Goal: Find specific page/section: Find specific page/section

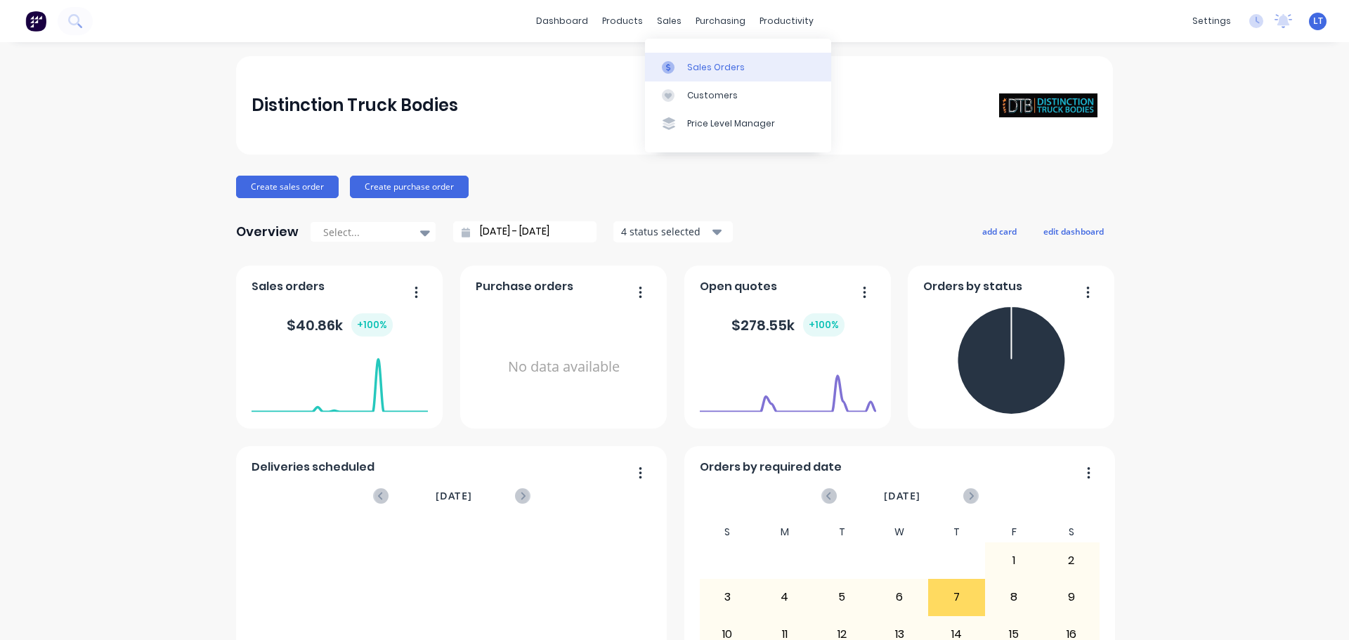
click at [690, 67] on div "Sales Orders" at bounding box center [716, 67] width 58 height 13
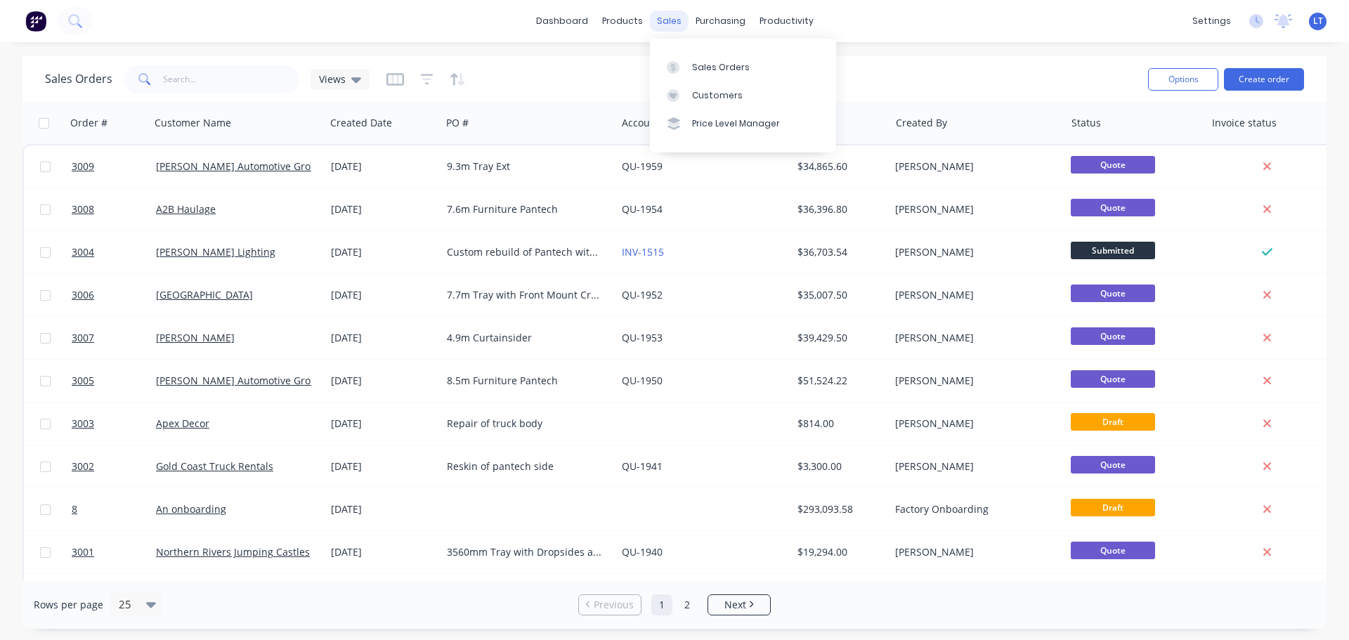
click at [658, 20] on div "sales" at bounding box center [669, 21] width 39 height 21
click at [694, 92] on div "Customers" at bounding box center [717, 95] width 51 height 13
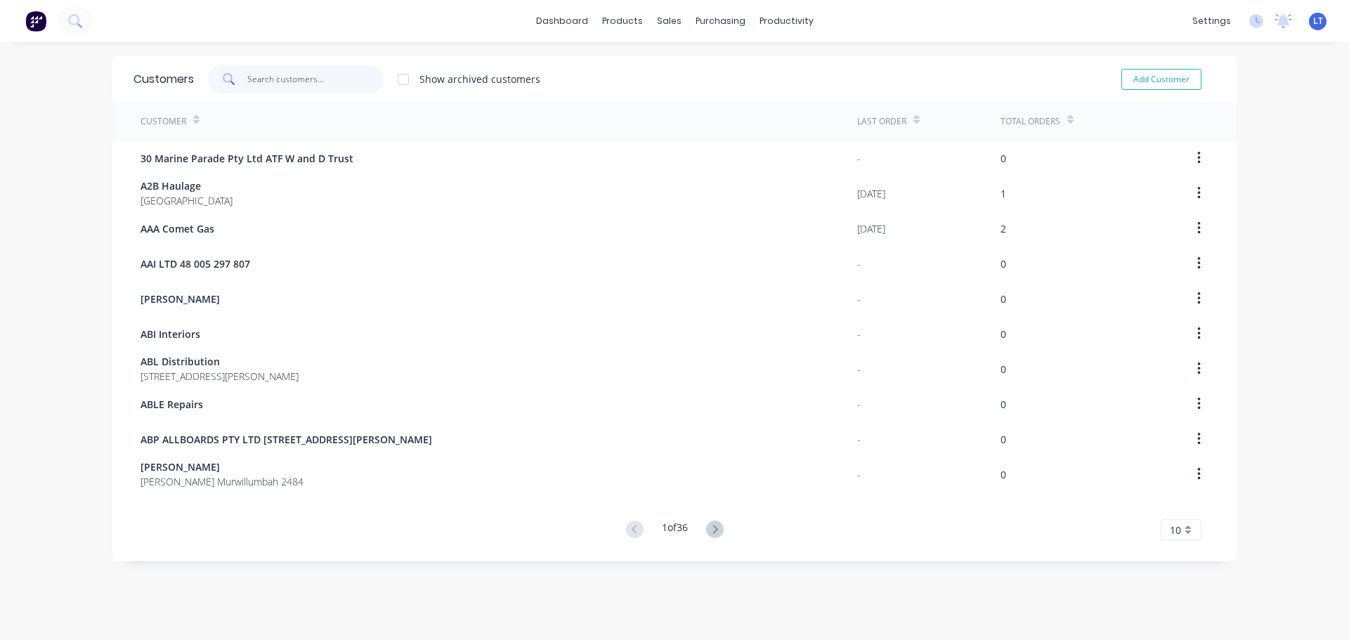
click at [259, 77] on input "text" at bounding box center [315, 79] width 137 height 28
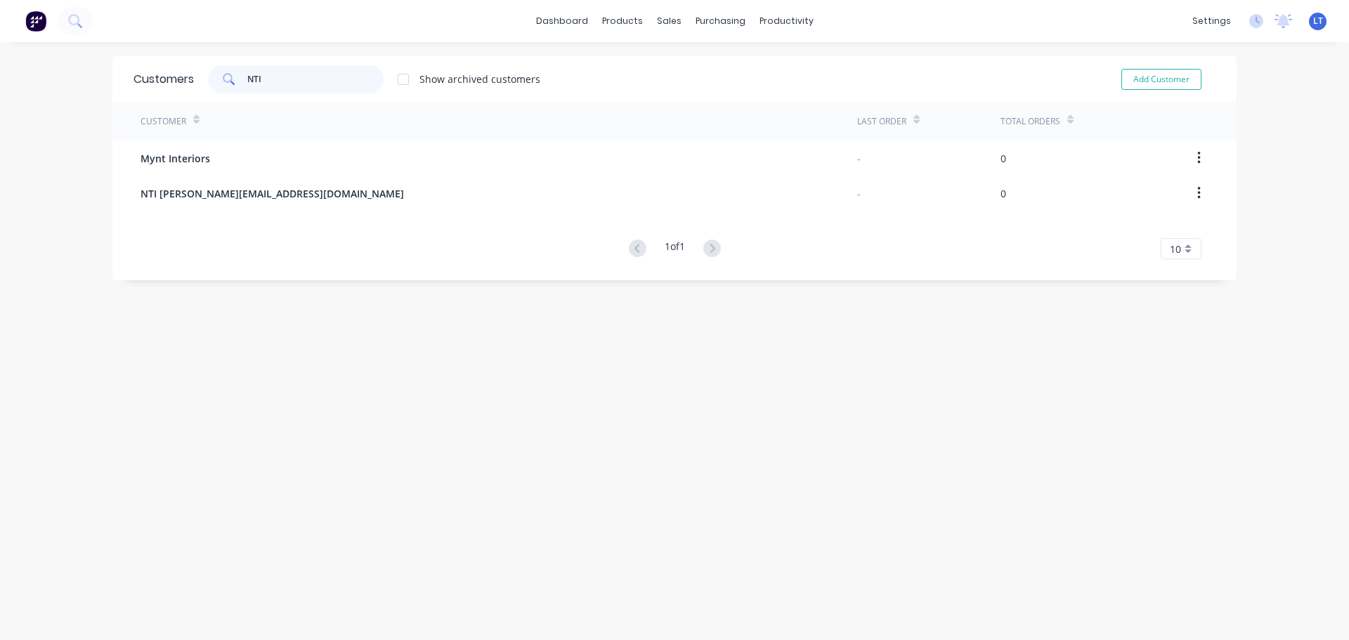
click at [263, 79] on input "NTI" at bounding box center [315, 79] width 137 height 28
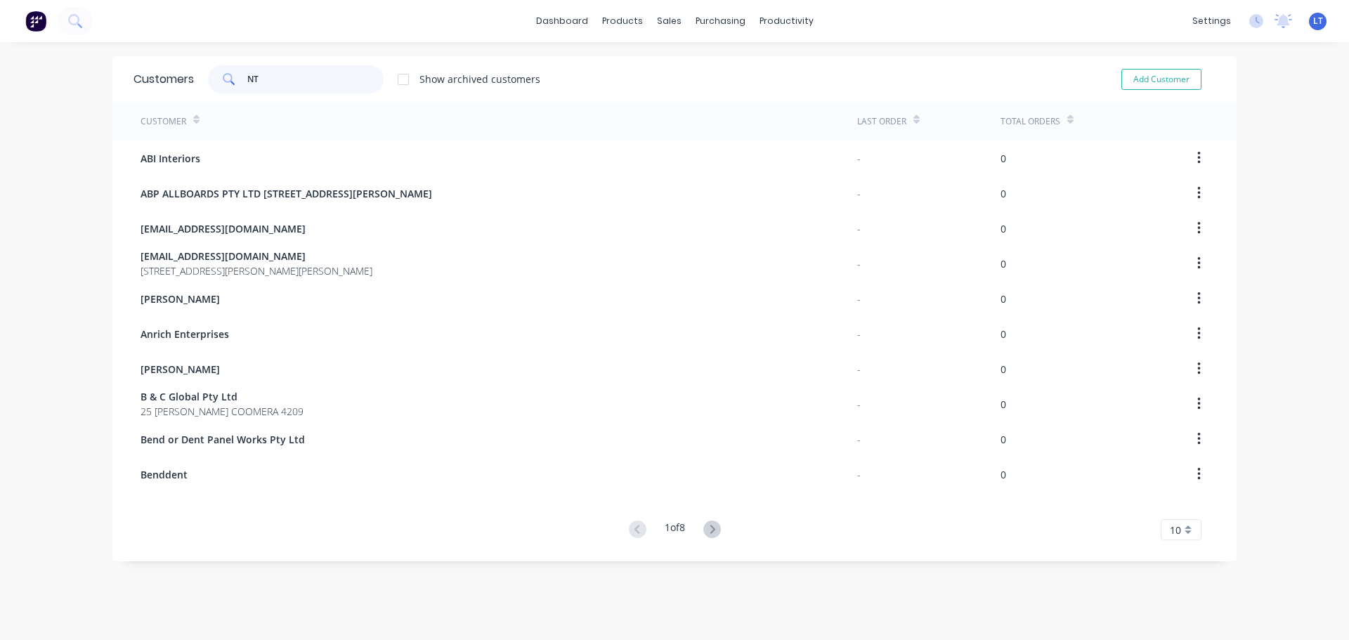
type input "N"
